Goal: Task Accomplishment & Management: Use online tool/utility

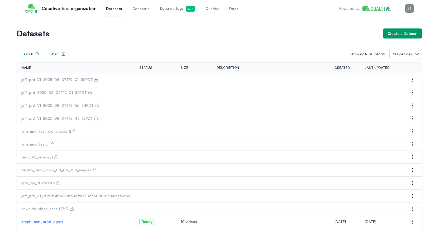
click at [206, 9] on span "Queries" at bounding box center [212, 8] width 13 height 5
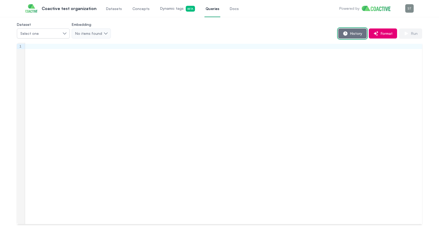
click at [349, 32] on span "History" at bounding box center [355, 33] width 14 height 5
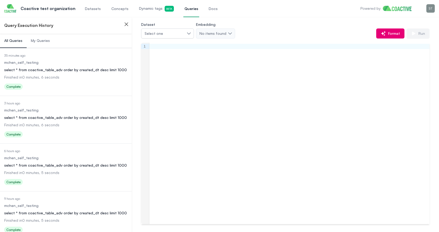
click at [91, 5] on link "Datasets" at bounding box center [93, 8] width 18 height 17
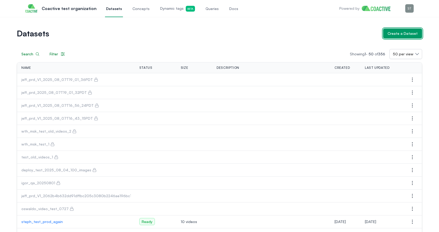
click at [402, 31] on div "Create a Dataset" at bounding box center [403, 33] width 30 height 5
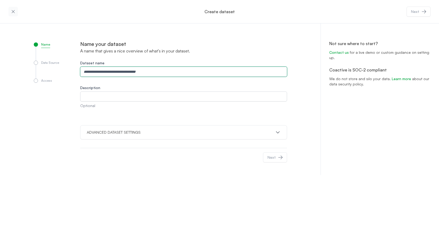
click at [122, 67] on input "Dataset name" at bounding box center [183, 72] width 207 height 10
type input "**********"
click at [130, 134] on p "ADVANCED DATASET SETTINGS" at bounding box center [114, 132] width 54 height 5
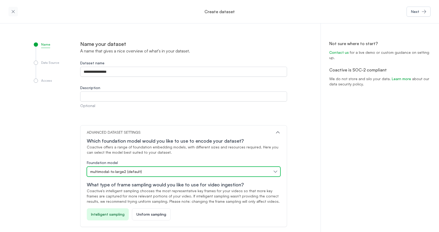
click at [131, 168] on button "multimodal-tx-large2 (default)" at bounding box center [184, 172] width 194 height 10
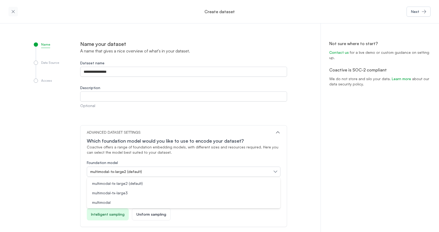
click at [147, 125] on div "**********" at bounding box center [183, 147] width 207 height 214
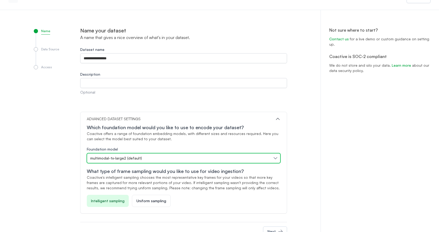
scroll to position [31, 0]
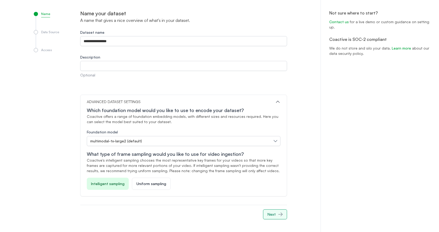
click at [276, 215] on button "Next" at bounding box center [275, 215] width 24 height 10
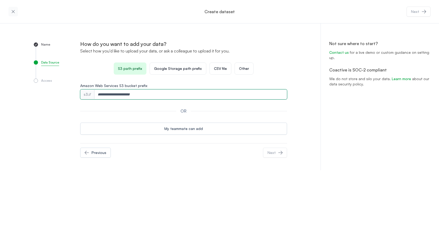
click at [129, 94] on input "Amazon Web Services S3 bucket prefix" at bounding box center [191, 95] width 193 height 10
paste input "**********"
type input "**********"
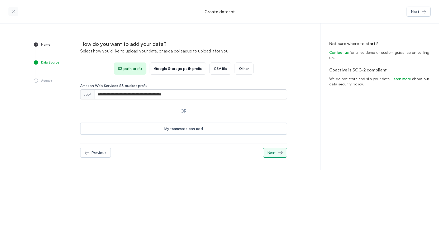
click at [279, 153] on icon "button" at bounding box center [280, 153] width 4 height 4
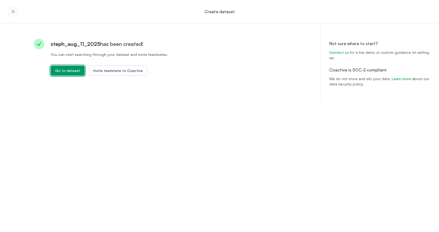
click at [67, 73] on button "Go to dataset" at bounding box center [68, 71] width 34 height 10
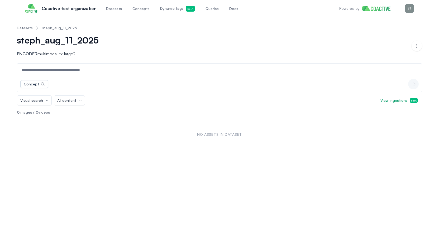
click at [107, 10] on span "Datasets" at bounding box center [114, 8] width 16 height 5
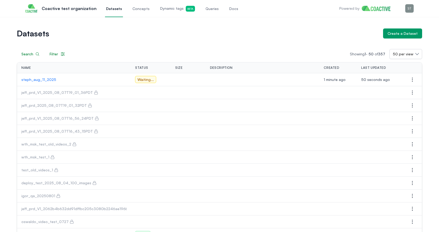
click at [54, 80] on p "steph_aug_11_2025" at bounding box center [73, 79] width 105 height 5
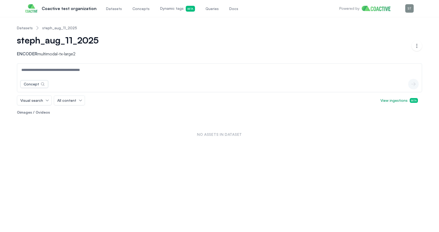
click at [112, 8] on span "Datasets" at bounding box center [114, 8] width 16 height 5
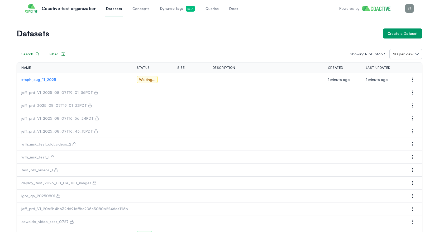
click at [206, 9] on span "Queries" at bounding box center [212, 8] width 13 height 5
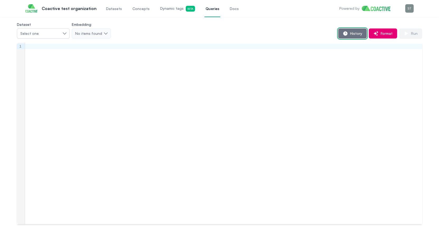
click at [352, 31] on span "History" at bounding box center [355, 33] width 14 height 5
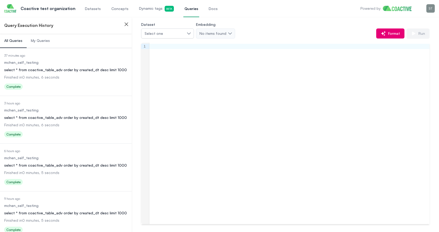
click at [72, 75] on dd "Finished in 0 minutes, 6 seconds" at bounding box center [65, 77] width 123 height 5
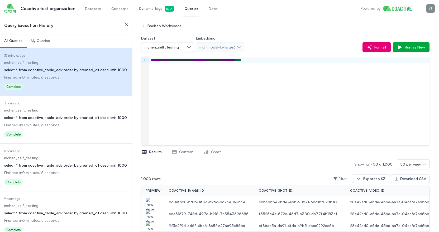
click at [96, 9] on link "Datasets" at bounding box center [93, 8] width 18 height 17
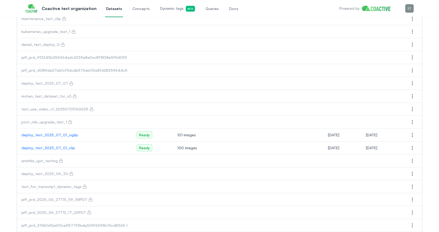
scroll to position [340, 0]
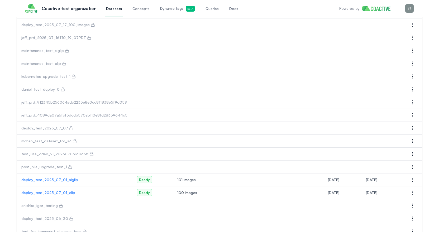
click at [48, 181] on p "deploy_test_2025_07_01_siglip" at bounding box center [74, 179] width 107 height 5
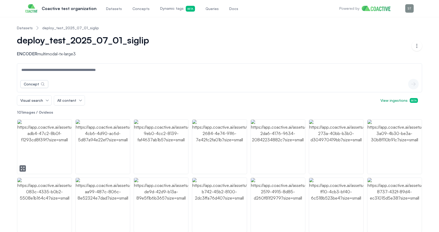
click at [50, 135] on img "button" at bounding box center [44, 147] width 54 height 54
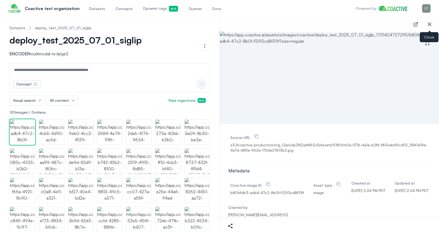
click at [428, 24] on icon "button" at bounding box center [430, 24] width 6 height 6
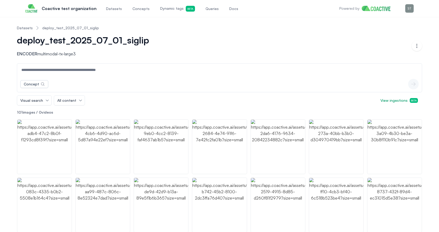
click at [106, 10] on span "Datasets" at bounding box center [114, 8] width 16 height 5
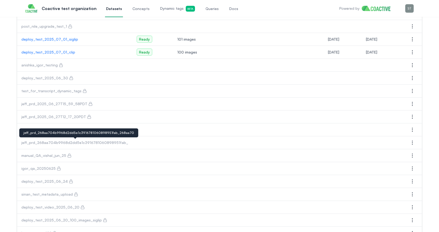
scroll to position [509, 0]
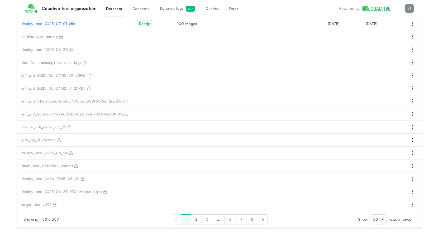
click at [196, 221] on button "2" at bounding box center [196, 220] width 11 height 10
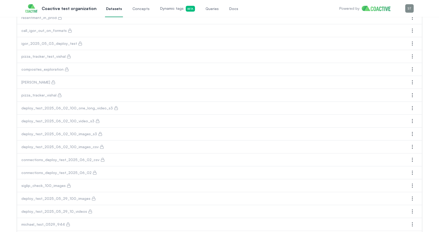
scroll to position [509, 0]
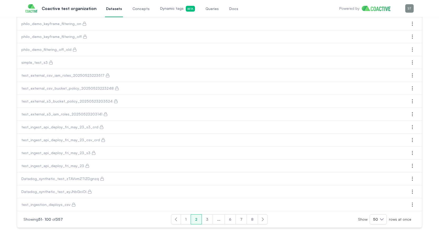
click at [208, 220] on button "3" at bounding box center [207, 220] width 11 height 10
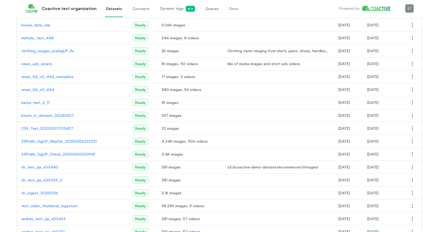
scroll to position [459, 0]
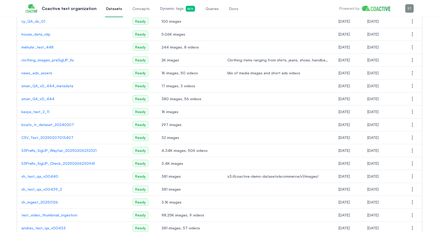
click at [40, 33] on p "house_data_clip" at bounding box center [72, 34] width 103 height 5
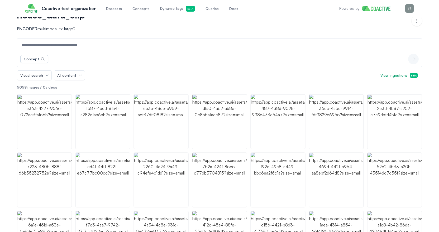
scroll to position [16, 0]
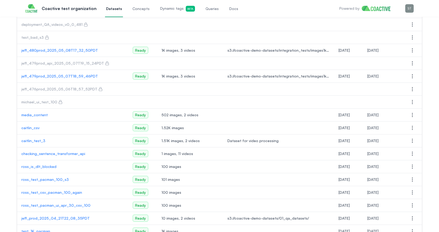
scroll to position [121, 0]
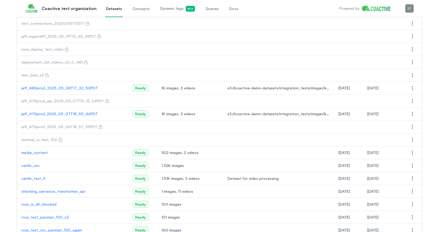
click at [50, 86] on p "jeff_480prod_2025_05_08T17_32_50PDT" at bounding box center [72, 88] width 103 height 5
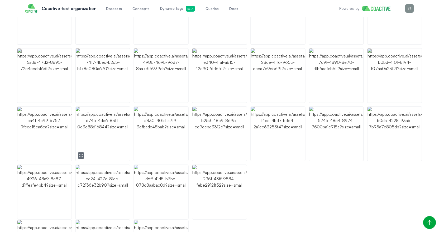
scroll to position [1638, 0]
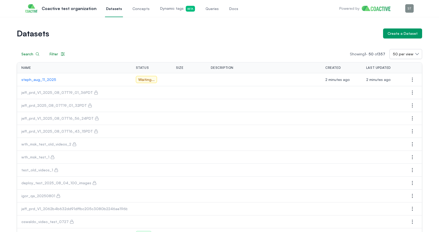
click at [219, 50] on div "Search Filter Showing 1 - 50 of 357 50 per view" at bounding box center [220, 54] width 406 height 10
click at [41, 78] on p "steph_aug_11_2025" at bounding box center [74, 79] width 106 height 5
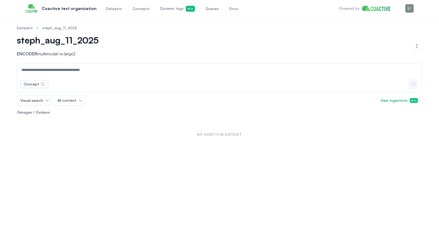
click at [111, 10] on span "Datasets" at bounding box center [114, 8] width 16 height 5
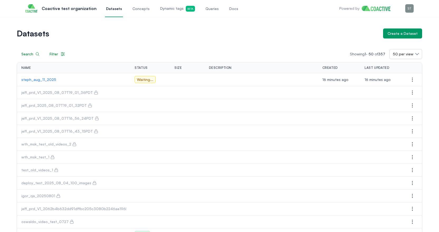
click at [67, 54] on button "Filter" at bounding box center [57, 54] width 25 height 10
click at [86, 34] on h1 "Datasets" at bounding box center [198, 33] width 362 height 7
click at [38, 79] on p "steph_aug_11_2025" at bounding box center [73, 79] width 105 height 5
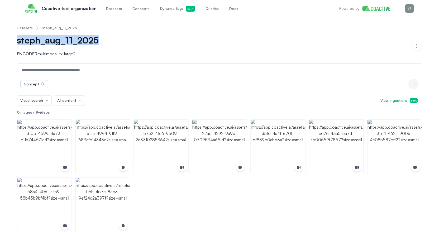
click at [160, 10] on span "Dynamic tags Beta" at bounding box center [177, 9] width 35 height 6
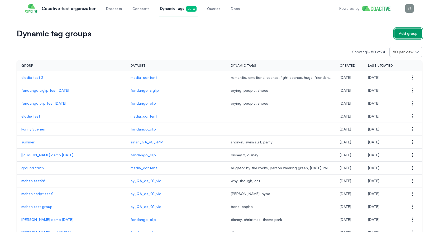
click at [412, 34] on div "Add group" at bounding box center [408, 33] width 19 height 5
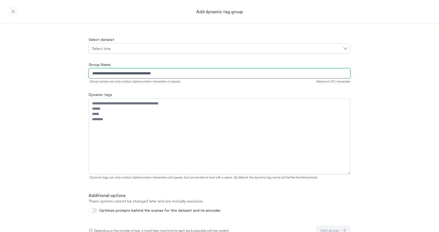
click at [121, 72] on input "Group Name" at bounding box center [220, 73] width 262 height 10
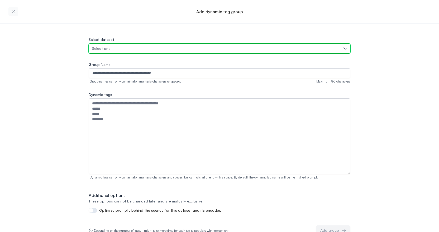
click at [109, 44] on button "Select one" at bounding box center [220, 49] width 262 height 10
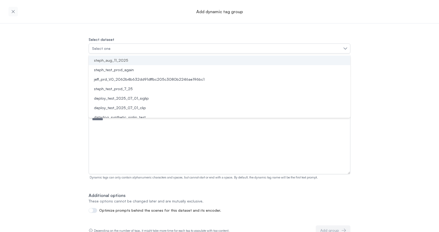
click at [110, 58] on span "steph_aug_11_2025" at bounding box center [111, 60] width 34 height 5
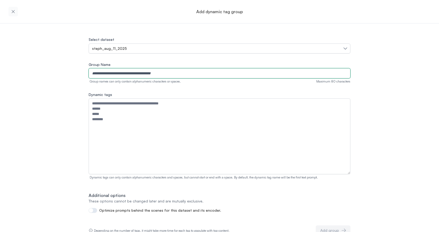
click at [107, 75] on input "Group Name" at bounding box center [220, 73] width 262 height 10
type input "**********"
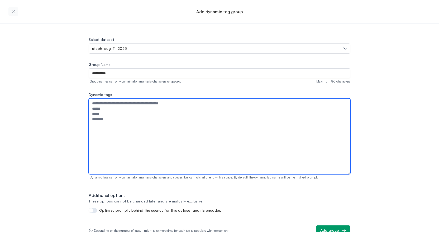
click at [103, 118] on textarea "Dynamic tags" at bounding box center [220, 136] width 262 height 76
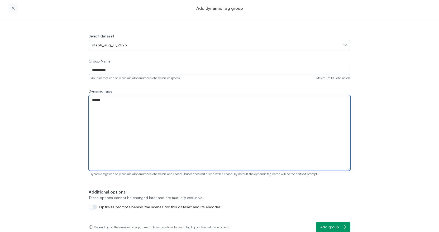
type textarea "******"
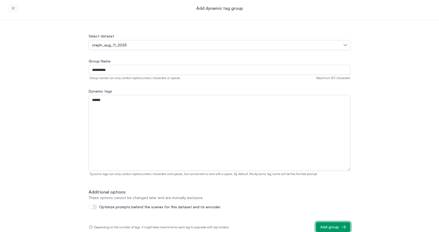
click at [334, 225] on div "Add group" at bounding box center [330, 227] width 19 height 5
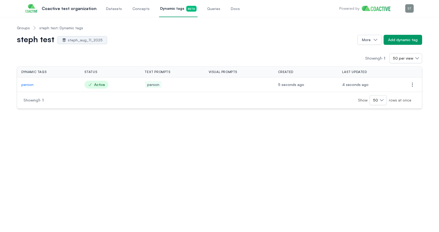
click at [208, 9] on span "Queries" at bounding box center [213, 8] width 13 height 5
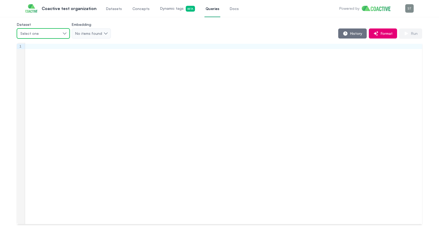
click at [60, 31] on div "Select one" at bounding box center [40, 33] width 41 height 5
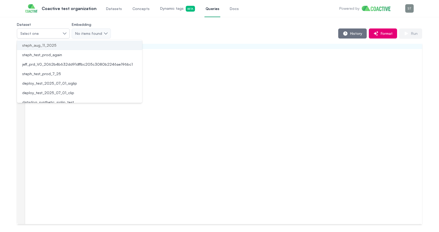
click at [54, 48] on li "steph_aug_11_2025" at bounding box center [79, 46] width 125 height 10
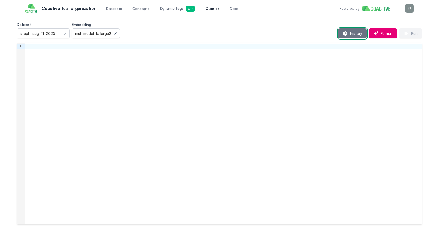
click at [356, 37] on button "History" at bounding box center [352, 34] width 29 height 10
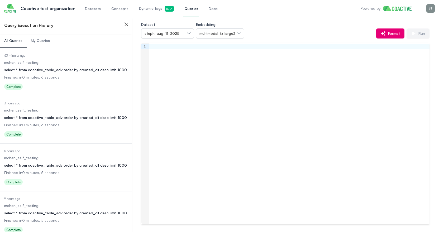
click at [239, 65] on div at bounding box center [289, 134] width 280 height 182
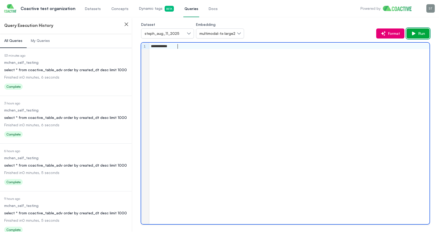
click at [417, 35] on span "Run" at bounding box center [421, 33] width 9 height 5
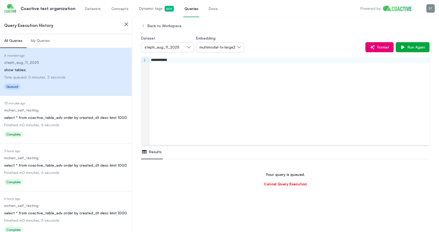
scroll to position [31, 0]
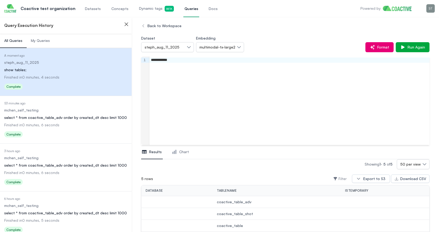
click at [145, 9] on span "Dynamic tags Beta" at bounding box center [156, 9] width 35 height 6
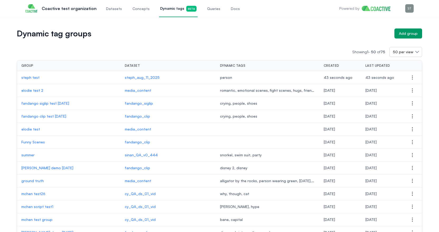
click at [111, 7] on span "Datasets" at bounding box center [114, 8] width 16 height 5
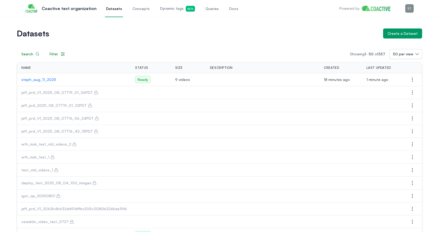
click at [214, 4] on div "Datasets Concepts Dynamic tags Beta Queries Docs" at bounding box center [172, 8] width 134 height 17
click at [210, 6] on link "Queries" at bounding box center [212, 8] width 15 height 17
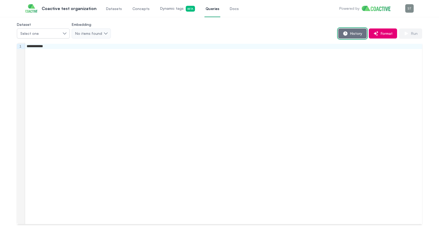
click at [361, 37] on button "History" at bounding box center [352, 34] width 29 height 10
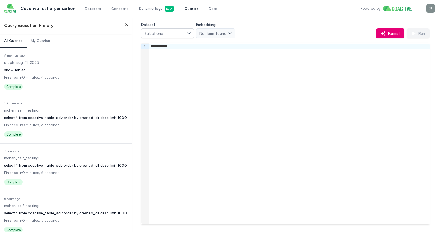
click at [83, 64] on dd "steph_aug_11_2025" at bounding box center [65, 62] width 123 height 5
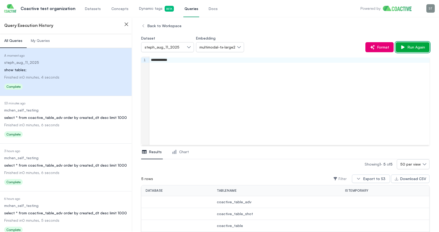
click at [421, 43] on button "Run Again" at bounding box center [413, 47] width 34 height 10
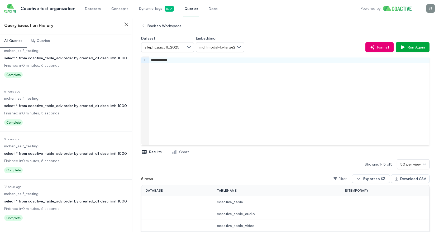
scroll to position [156, 0]
click at [142, 7] on span "Dynamic tags Beta" at bounding box center [156, 9] width 35 height 6
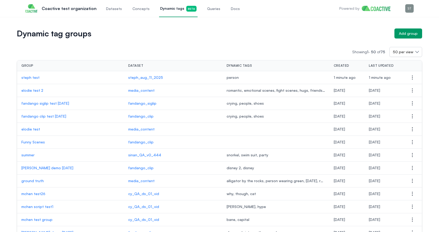
click at [168, 10] on span "Dynamic tags Beta" at bounding box center [178, 9] width 36 height 6
click at [162, 11] on span "Dynamic tags Beta" at bounding box center [178, 9] width 36 height 6
click at [207, 6] on span "Queries" at bounding box center [213, 8] width 13 height 5
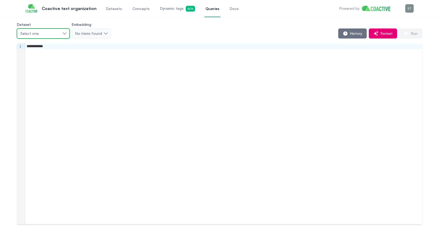
click at [49, 32] on div "Select one" at bounding box center [40, 33] width 41 height 5
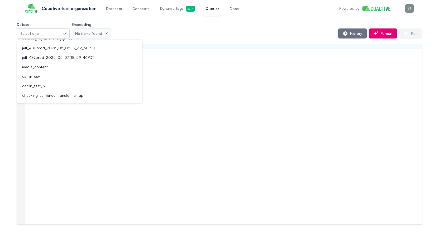
scroll to position [68, 0]
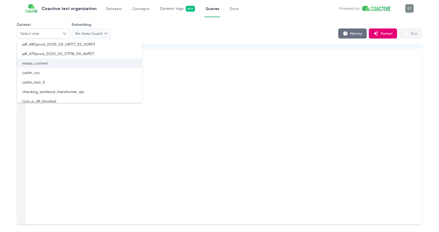
click at [45, 63] on span "media_content" at bounding box center [35, 63] width 26 height 5
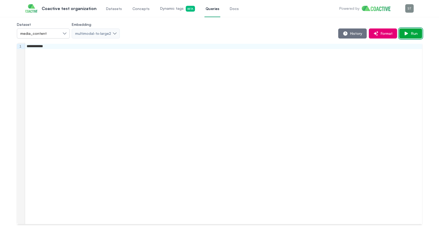
click at [407, 35] on icon "button" at bounding box center [406, 33] width 5 height 5
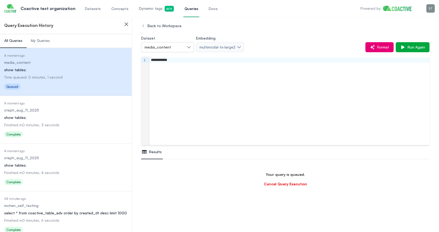
scroll to position [31, 0]
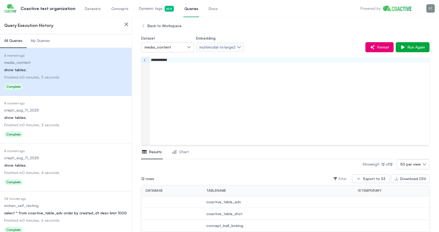
click at [56, 114] on dl "Date Executed A moment ago Dataset steph_aug_11_2025 Query show tables; Finishe…" at bounding box center [65, 120] width 123 height 38
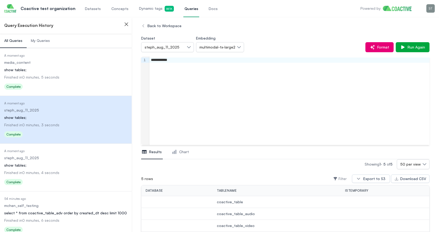
click at [143, 10] on span "Dynamic tags Beta" at bounding box center [156, 9] width 35 height 6
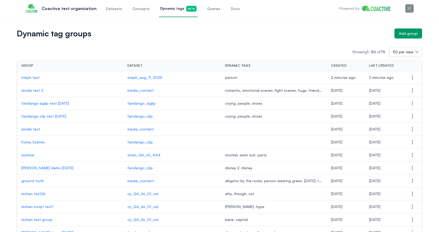
click at [33, 77] on p "steph test" at bounding box center [70, 77] width 98 height 5
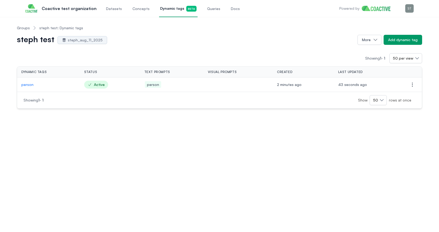
click at [206, 12] on link "Queries" at bounding box center [213, 8] width 15 height 17
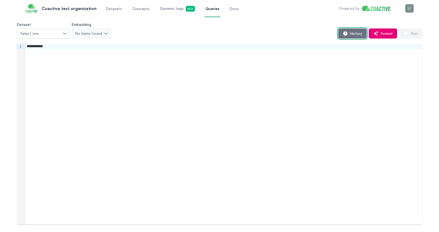
click at [346, 32] on icon "button" at bounding box center [346, 33] width 4 height 4
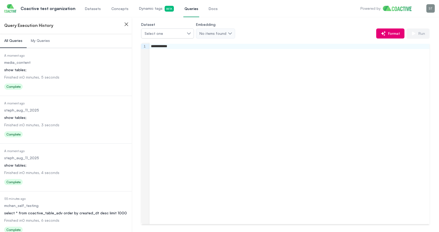
click at [53, 64] on dd "media_content" at bounding box center [65, 62] width 123 height 5
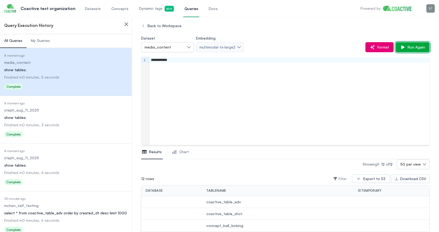
click at [418, 46] on span "Run Again" at bounding box center [416, 47] width 20 height 5
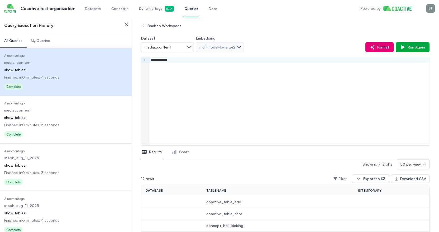
click at [55, 165] on div "show tables;" at bounding box center [65, 165] width 123 height 5
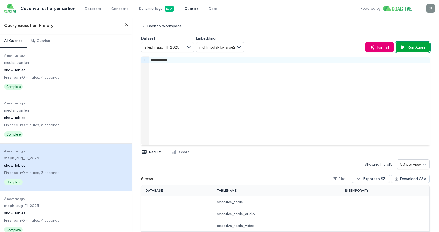
click at [421, 47] on span "Run Again" at bounding box center [416, 47] width 20 height 5
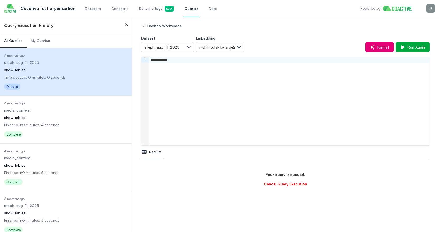
scroll to position [62, 0]
click at [230, 52] on button "multimodal-tx-large2" at bounding box center [220, 47] width 48 height 10
click at [270, 37] on div "Dataset steph_aug_11_2025 Embedding multimodal-tx-large2 multimodal-tx-large2 a…" at bounding box center [285, 43] width 289 height 17
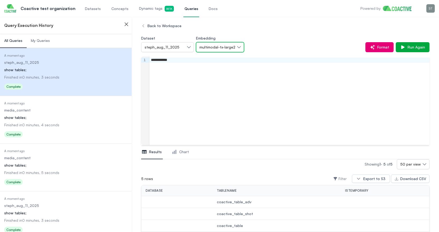
scroll to position [53, 0]
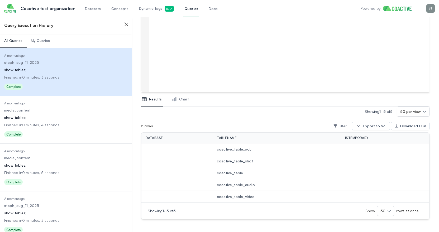
click at [140, 8] on span "Dynamic tags Beta" at bounding box center [156, 9] width 35 height 6
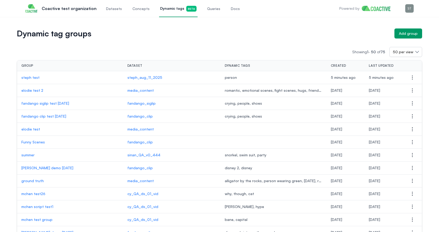
click at [30, 78] on p "steph test" at bounding box center [70, 77] width 98 height 5
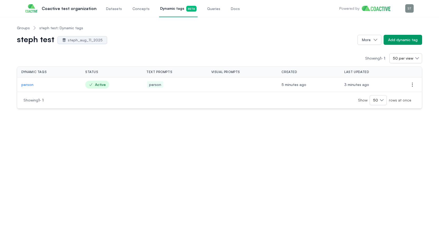
click at [163, 7] on span "Dynamic tags Beta" at bounding box center [178, 9] width 36 height 6
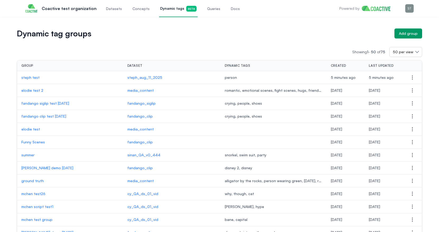
click at [208, 9] on span "Queries" at bounding box center [213, 8] width 13 height 5
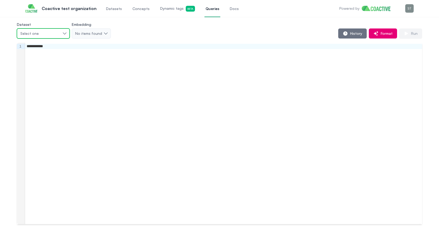
click at [48, 30] on button "Select one" at bounding box center [43, 34] width 53 height 10
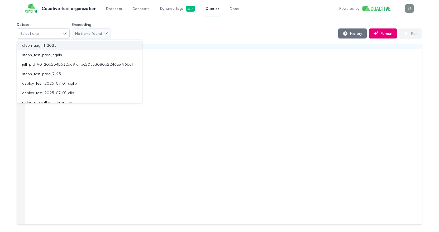
click at [43, 47] on span "steph_aug_11_2025" at bounding box center [39, 45] width 34 height 5
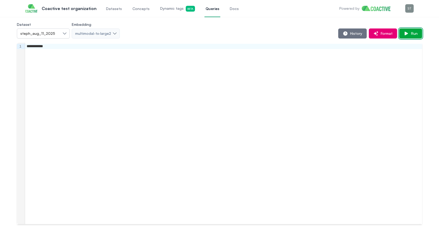
click at [409, 31] on span "Run" at bounding box center [413, 33] width 9 height 5
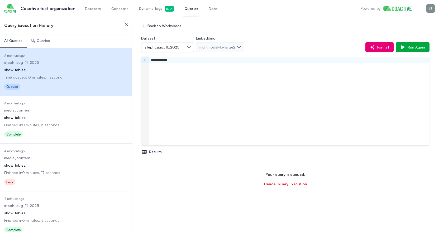
scroll to position [31, 0]
click at [63, 114] on dl "Date Executed A moment ago Dataset media_content Query show tables; Finished in…" at bounding box center [65, 120] width 123 height 38
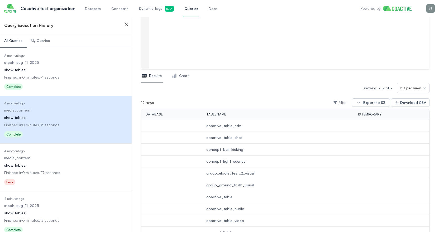
scroll to position [82, 0]
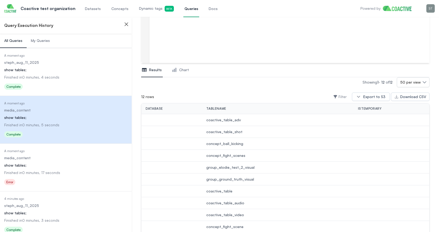
click at [52, 66] on dl "Date Executed A moment ago Dataset steph_aug_11_2025 Query show tables; Finishe…" at bounding box center [65, 73] width 123 height 38
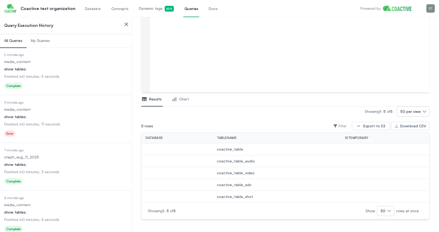
scroll to position [54, 0]
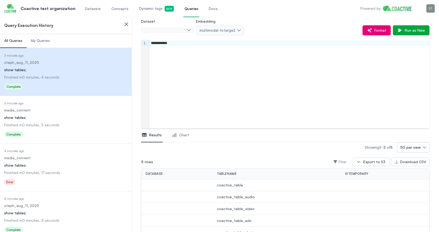
scroll to position [31, 0]
click at [46, 42] on span "My Queries" at bounding box center [40, 40] width 19 height 5
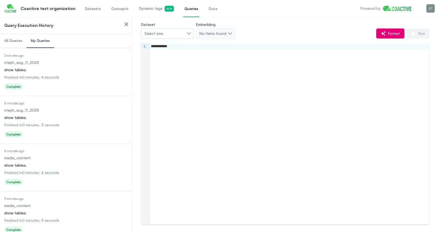
click at [55, 74] on dl "Date Executed 3 minutes ago Dataset steph_aug_11_2025 Query show tables; Finish…" at bounding box center [65, 73] width 123 height 38
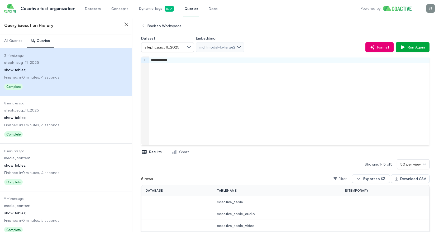
click at [143, 11] on span "Dynamic tags Beta" at bounding box center [156, 9] width 35 height 6
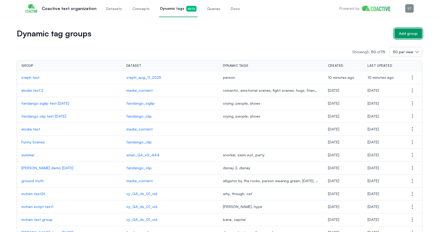
click at [410, 32] on div "Add group" at bounding box center [408, 33] width 19 height 5
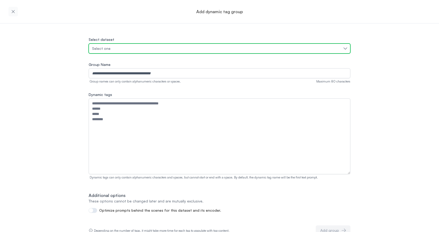
click at [114, 47] on div "Select one" at bounding box center [217, 48] width 250 height 5
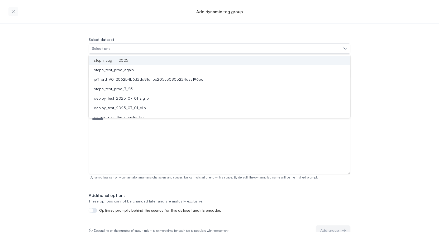
click at [111, 60] on span "steph_aug_11_2025" at bounding box center [111, 60] width 34 height 5
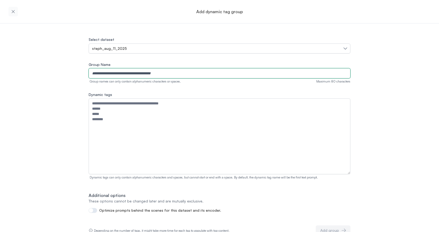
click at [106, 72] on input "Group Name" at bounding box center [220, 73] width 262 height 10
type input "**********"
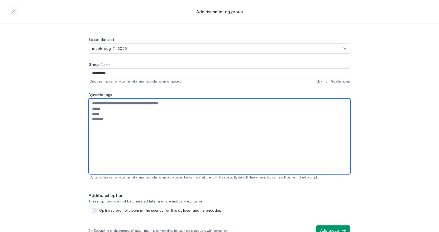
click at [100, 114] on textarea "Dynamic tags" at bounding box center [220, 136] width 262 height 76
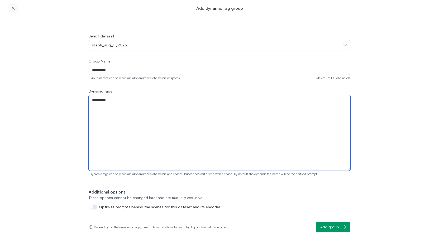
type textarea "**********"
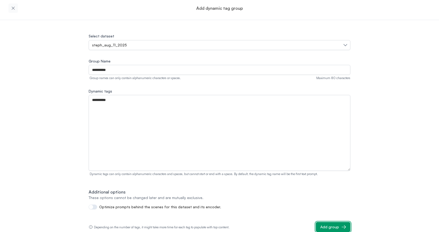
click at [333, 228] on div "Add group" at bounding box center [330, 227] width 19 height 5
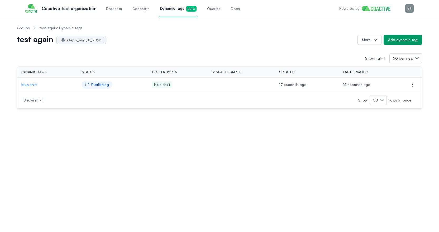
click at [109, 56] on div "Showing 1 - 1 50 per view" at bounding box center [220, 58] width 406 height 10
click at [94, 48] on div "Showing 1 - 1 50 per view Dynamic tags Status Text prompts Visual prompts Creat…" at bounding box center [220, 77] width 406 height 64
click at [186, 49] on div "Showing 1 - 1 50 per view Dynamic tags Status Text prompts Visual prompts Creat…" at bounding box center [220, 77] width 406 height 64
click at [147, 61] on div "Showing 1 - 1 50 per view" at bounding box center [220, 58] width 406 height 10
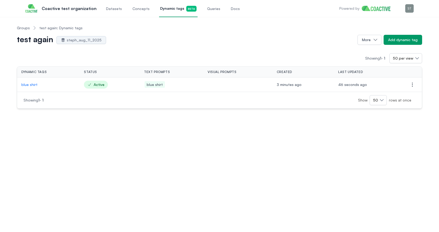
click at [207, 11] on span "Queries" at bounding box center [213, 8] width 13 height 5
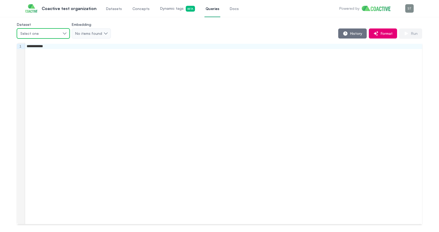
click at [54, 34] on div "Select one" at bounding box center [40, 33] width 41 height 5
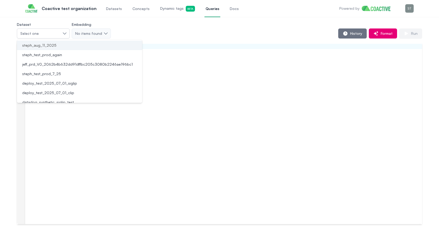
click at [54, 44] on span "steph_aug_11_2025" at bounding box center [39, 45] width 34 height 5
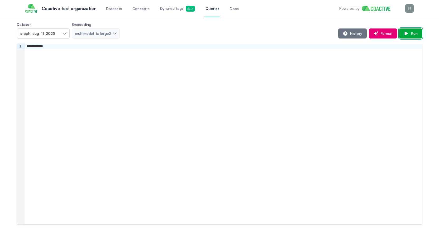
click at [408, 31] on icon "button" at bounding box center [406, 33] width 5 height 5
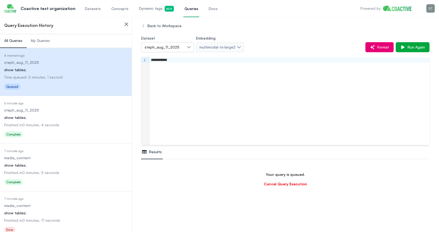
scroll to position [31, 0]
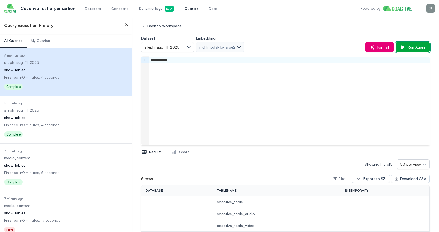
click at [410, 48] on span "Run Again" at bounding box center [416, 47] width 20 height 5
click at [162, 60] on div "**********" at bounding box center [289, 60] width 280 height 5
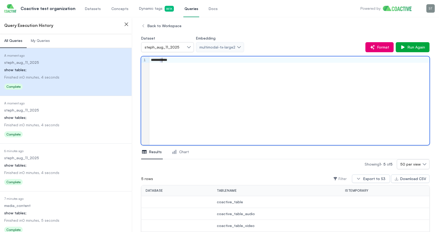
click at [162, 60] on div "**********" at bounding box center [289, 60] width 280 height 5
